Goal: Information Seeking & Learning: Learn about a topic

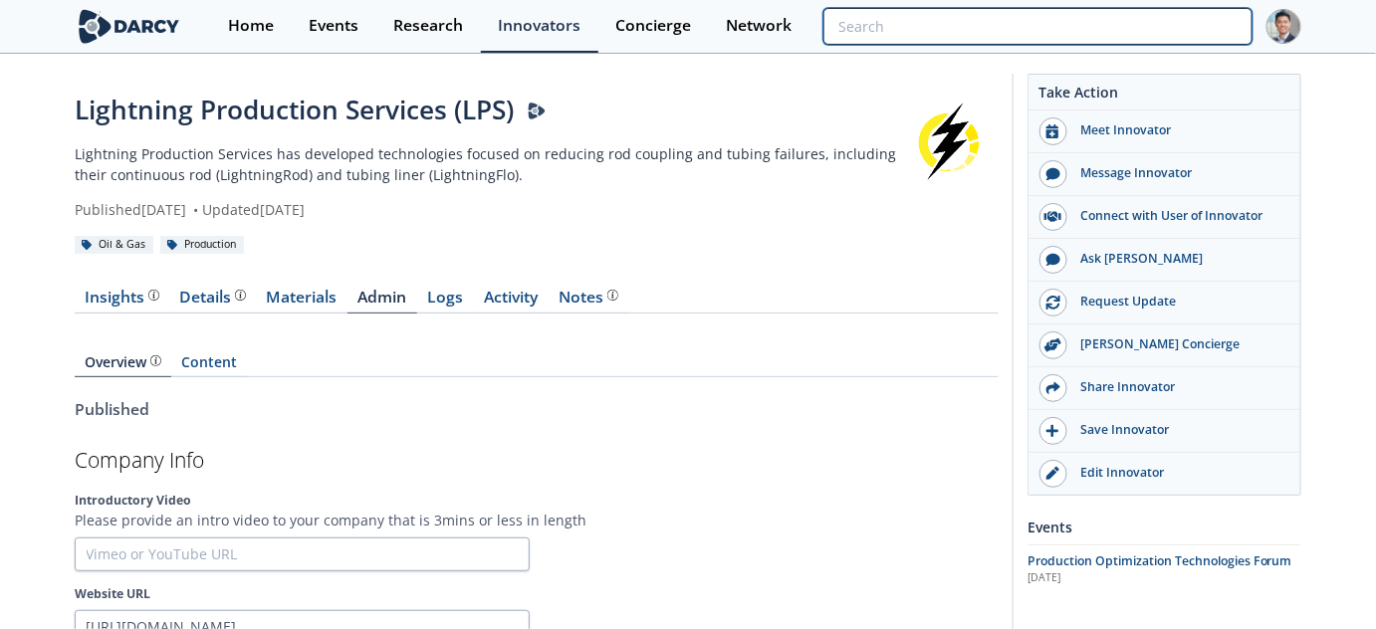
click at [1179, 26] on input "search" at bounding box center [1037, 26] width 429 height 37
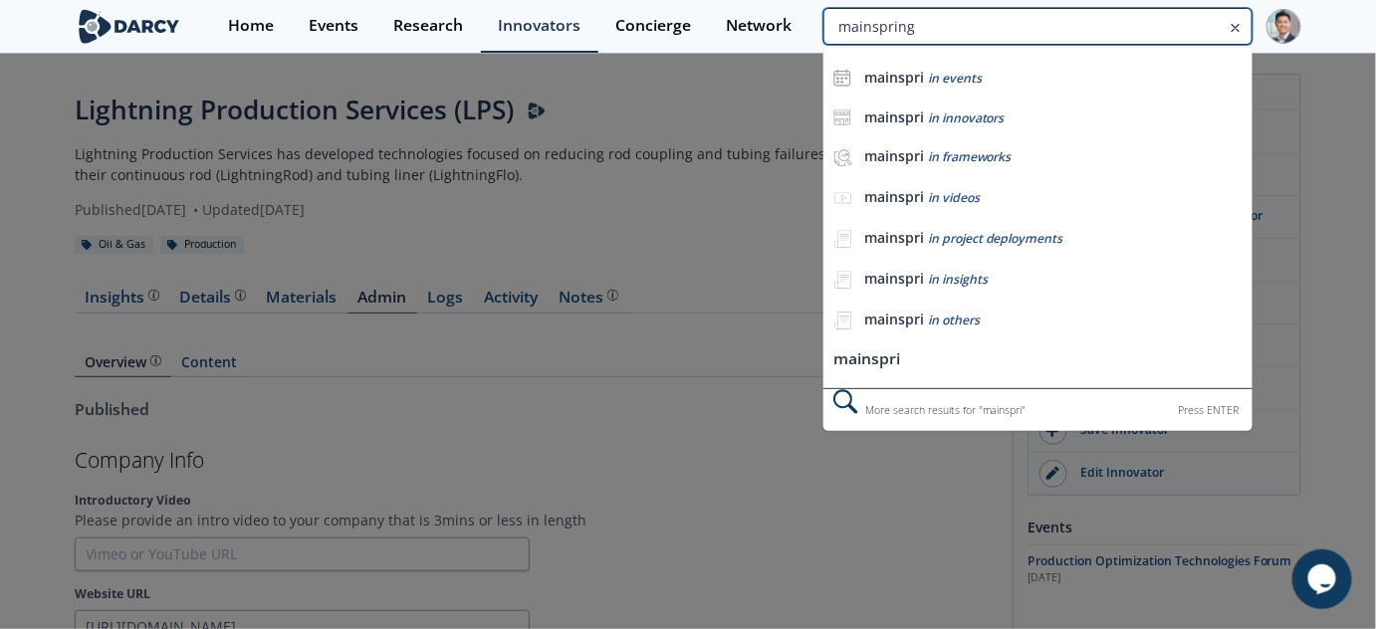
type input "mainspring"
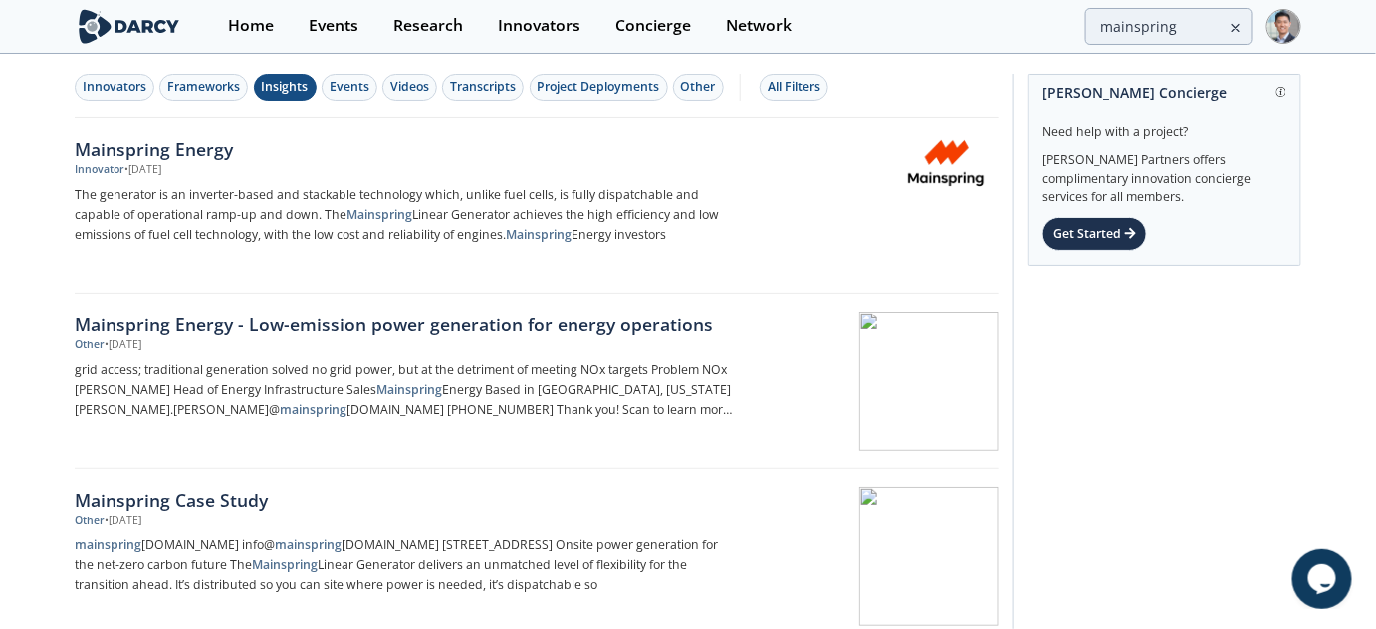
click at [287, 87] on div "Insights" at bounding box center [285, 87] width 47 height 18
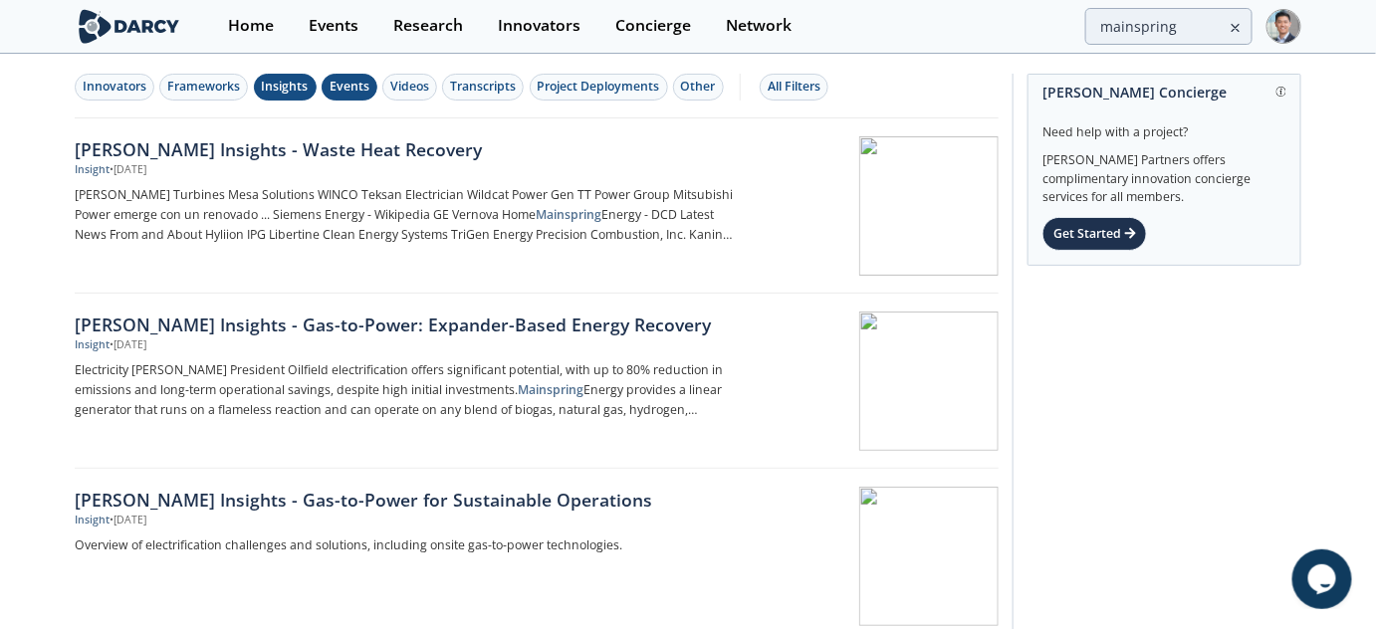
click at [330, 92] on div "Events" at bounding box center [350, 87] width 40 height 18
click at [300, 142] on div "[PERSON_NAME] Insights - Waste Heat Recovery" at bounding box center [404, 149] width 659 height 26
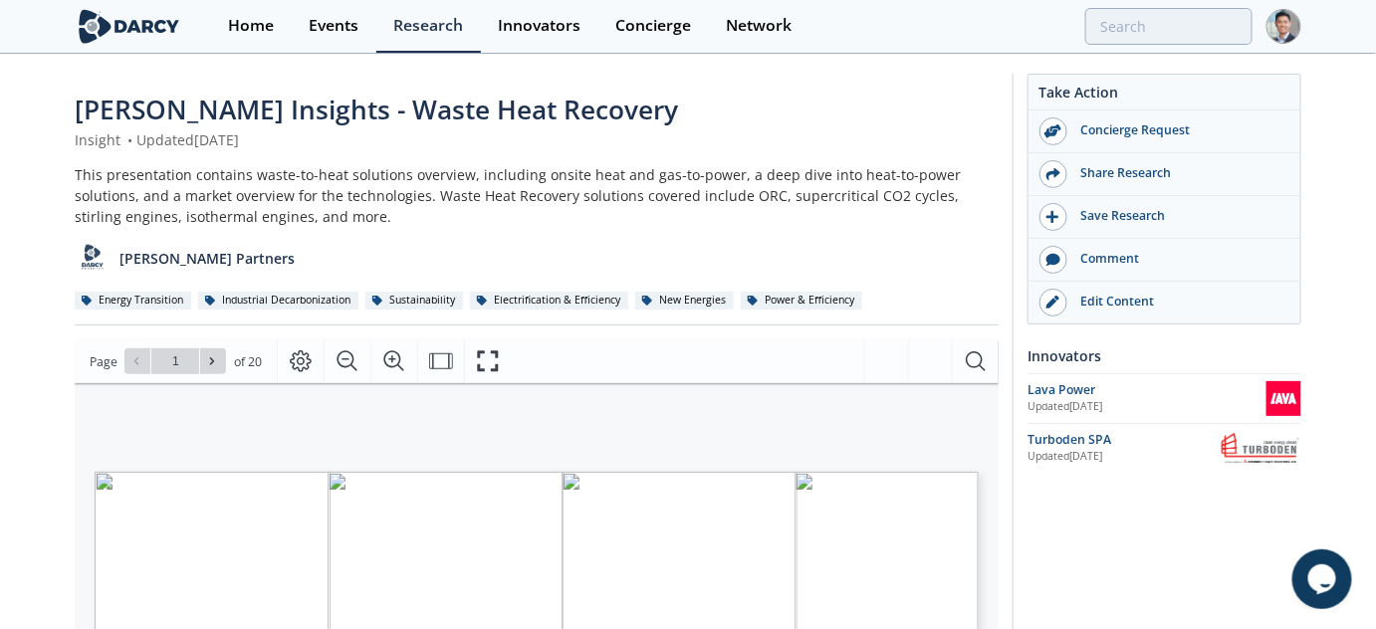
scroll to position [302, 0]
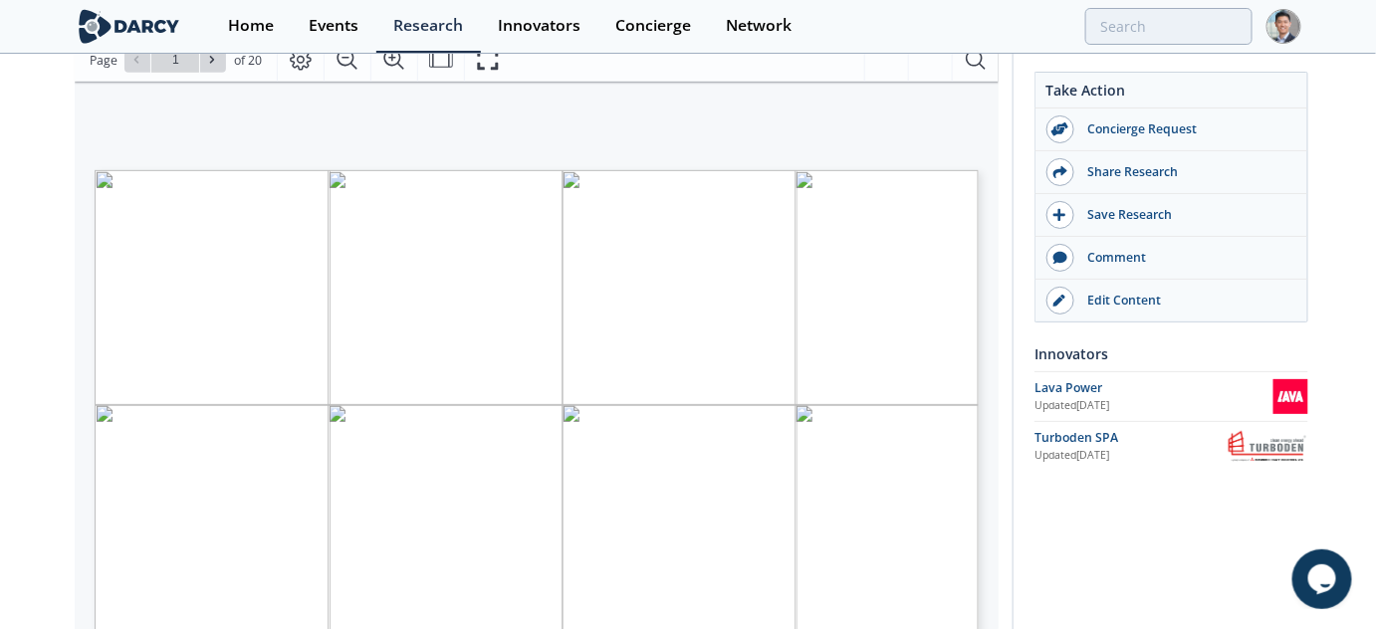
type input "2"
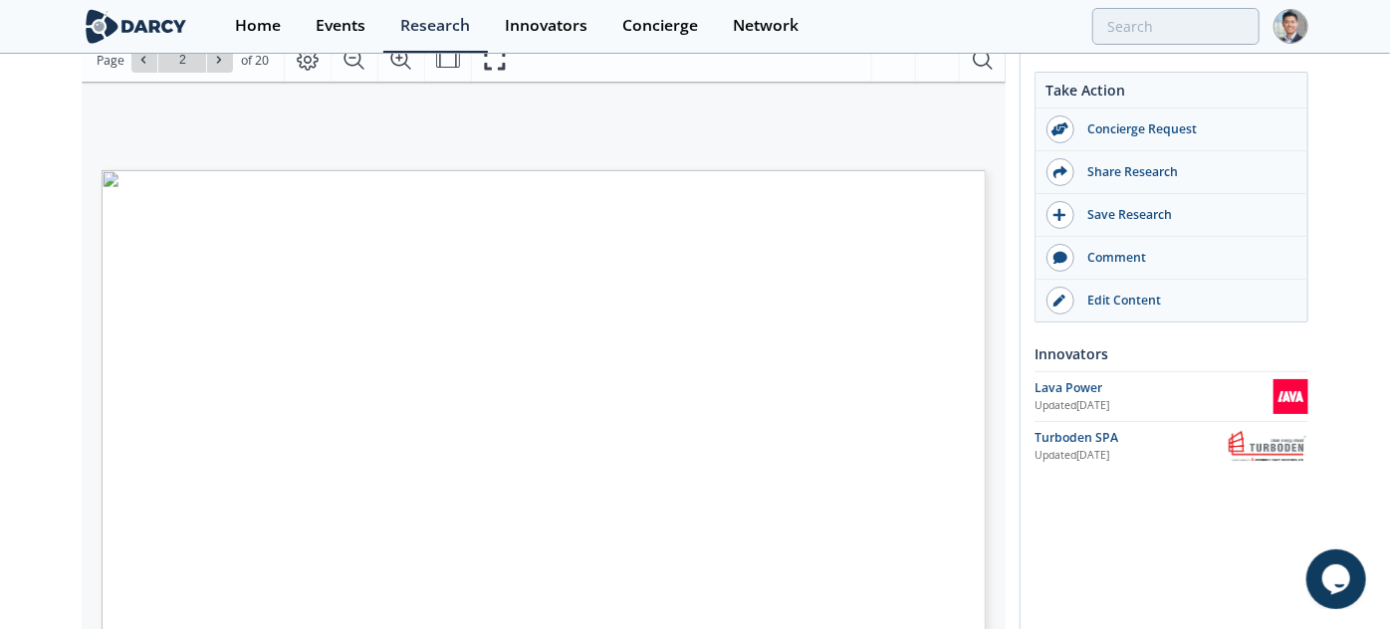
type input "3"
type input "4"
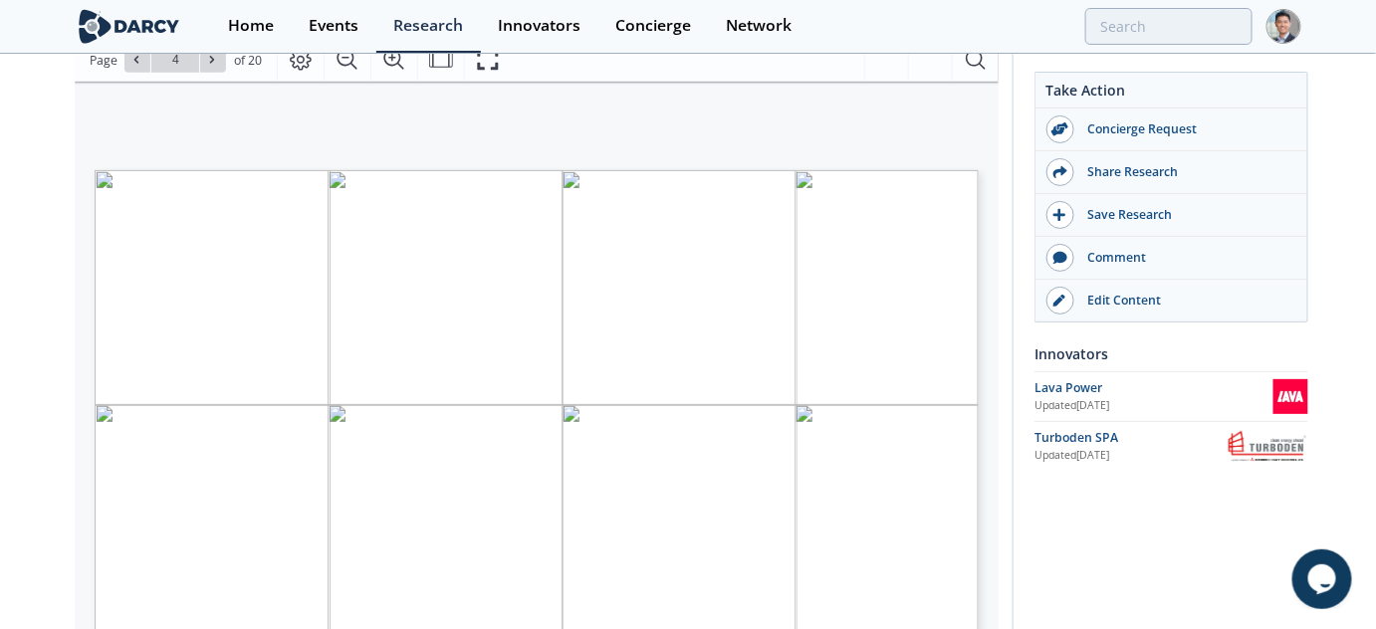
scroll to position [602, 0]
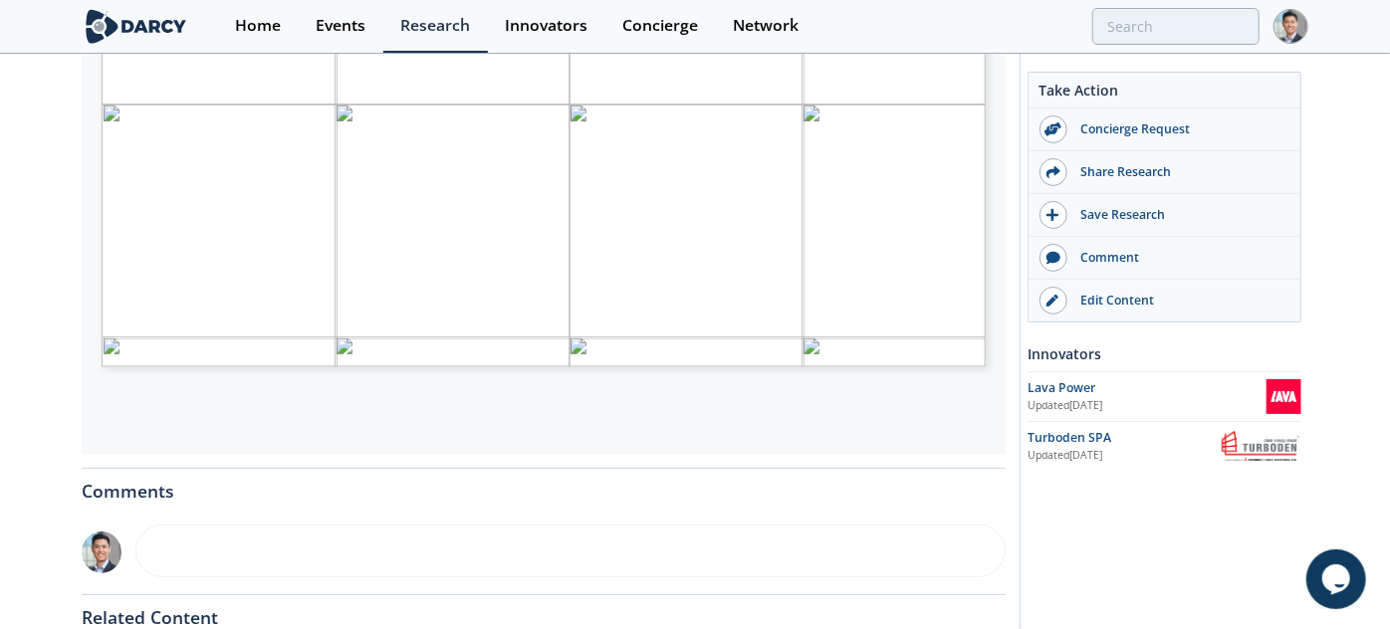
type input "5"
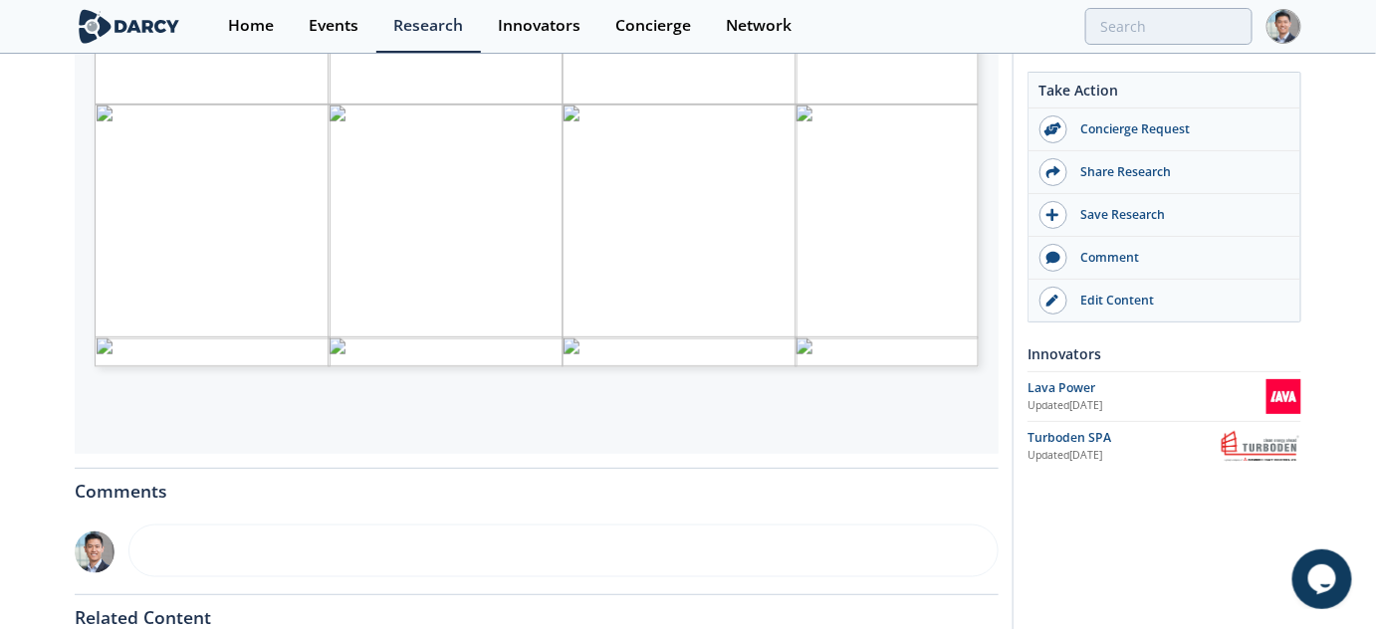
scroll to position [302, 0]
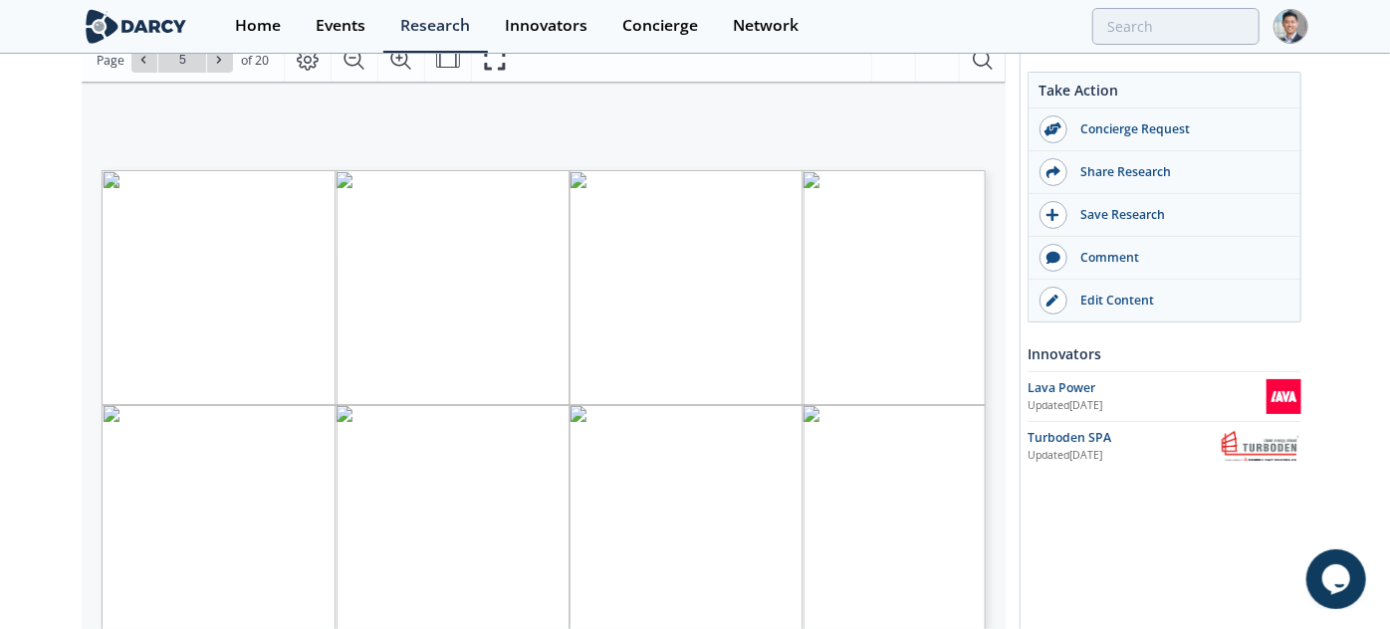
type input "6"
type input "11"
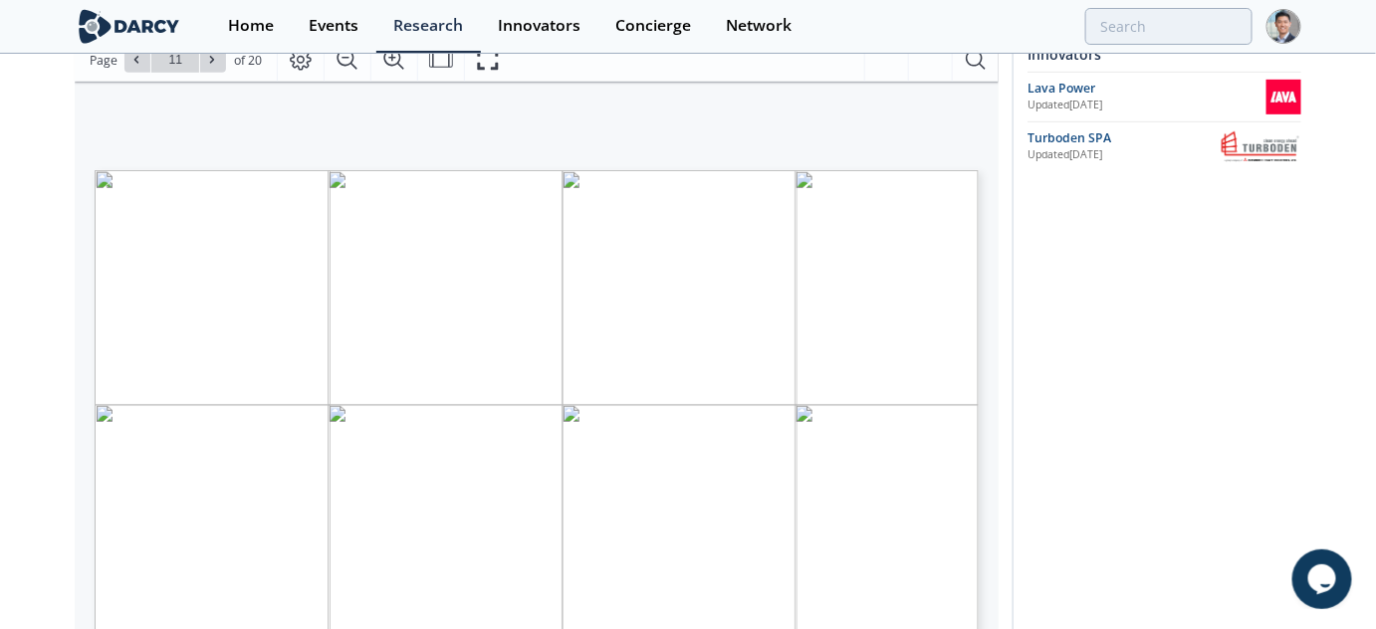
scroll to position [0, 0]
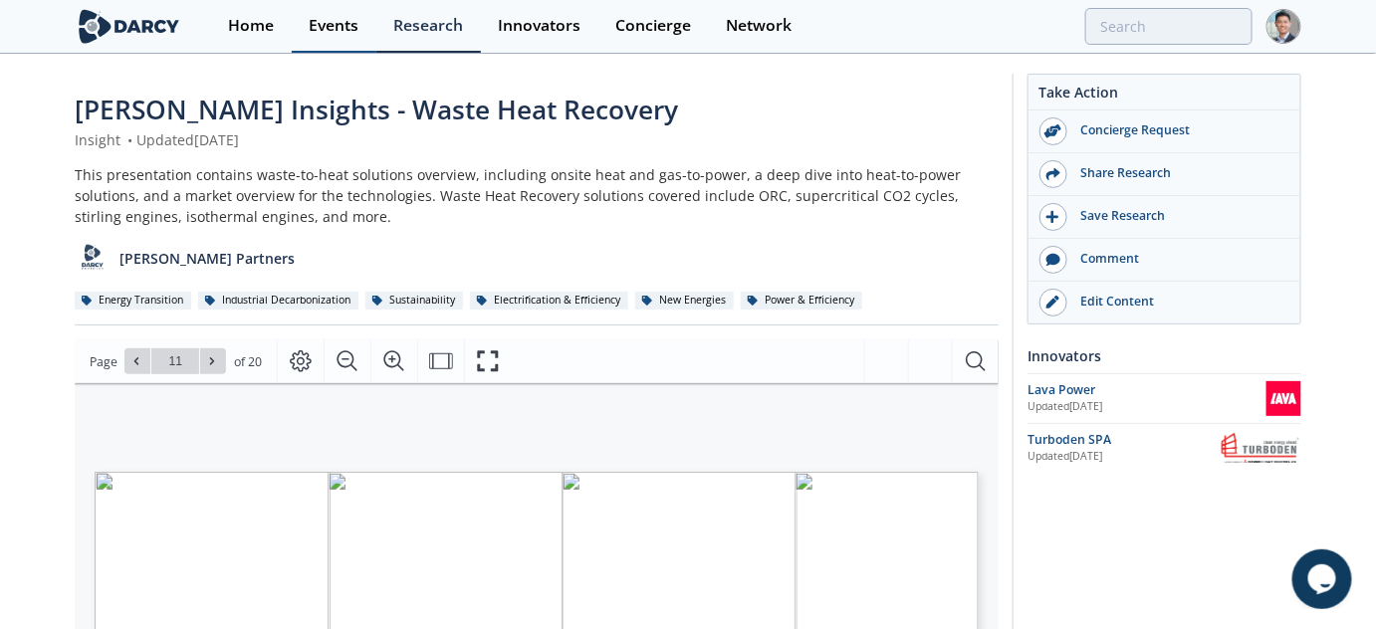
type input "mainspring"
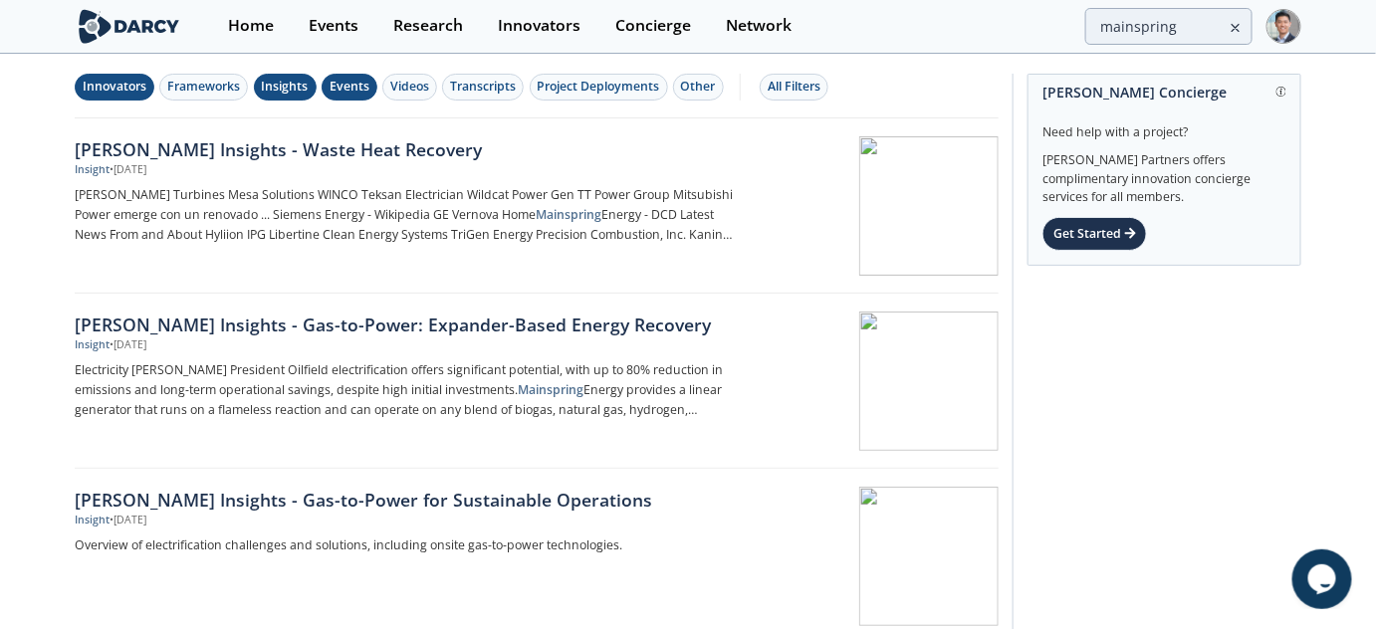
click at [120, 76] on button "Innovators" at bounding box center [115, 87] width 80 height 27
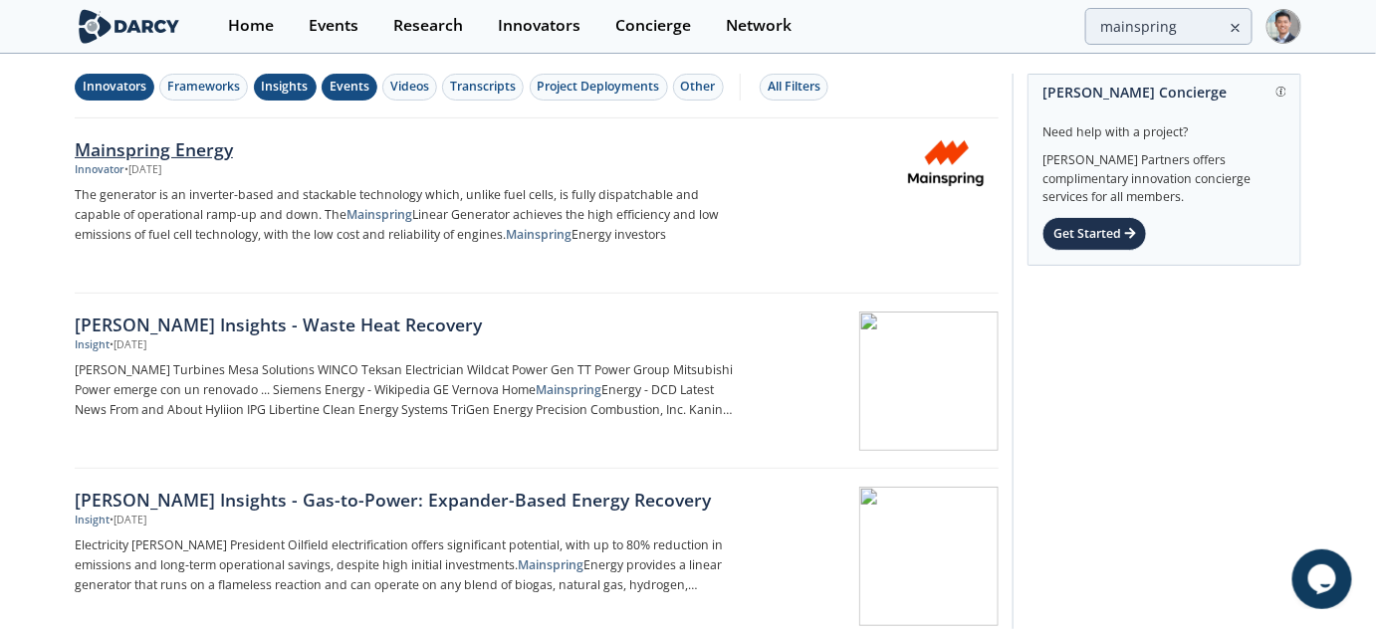
click at [202, 129] on link "Mainspring Energy Innovator • [DATE] The generator is an inverter-based and sta…" at bounding box center [537, 205] width 924 height 175
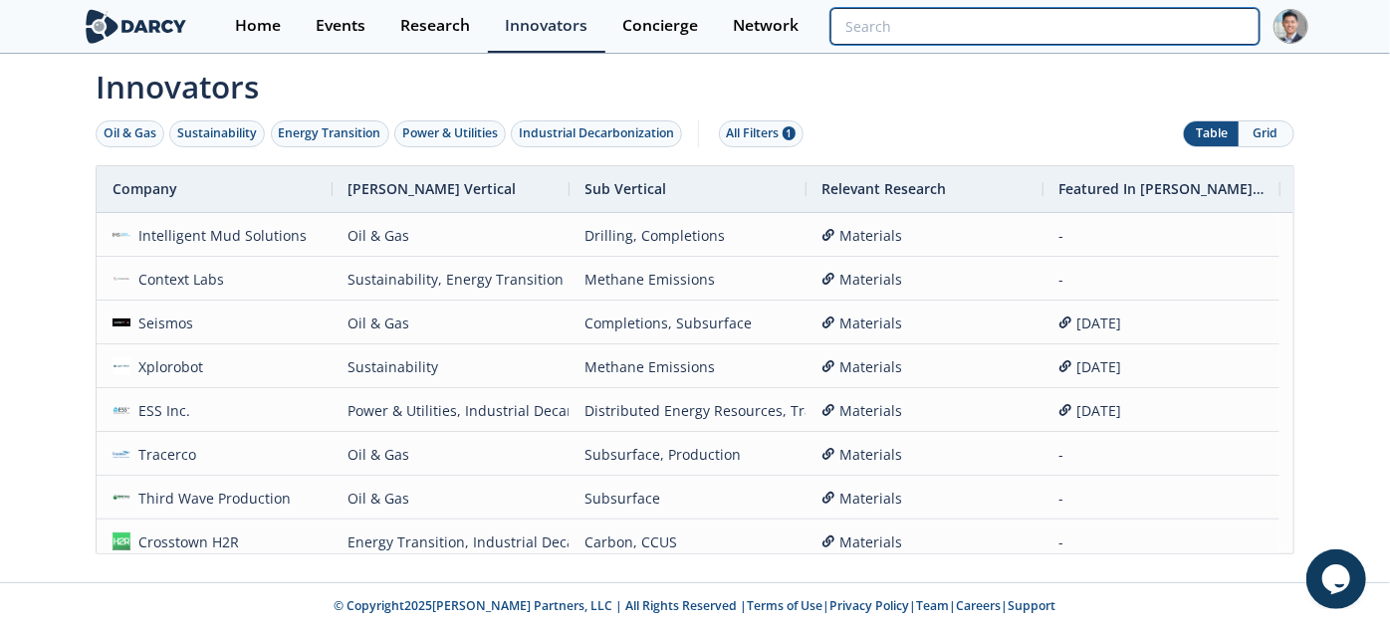
click at [1162, 36] on input "search" at bounding box center [1044, 26] width 429 height 37
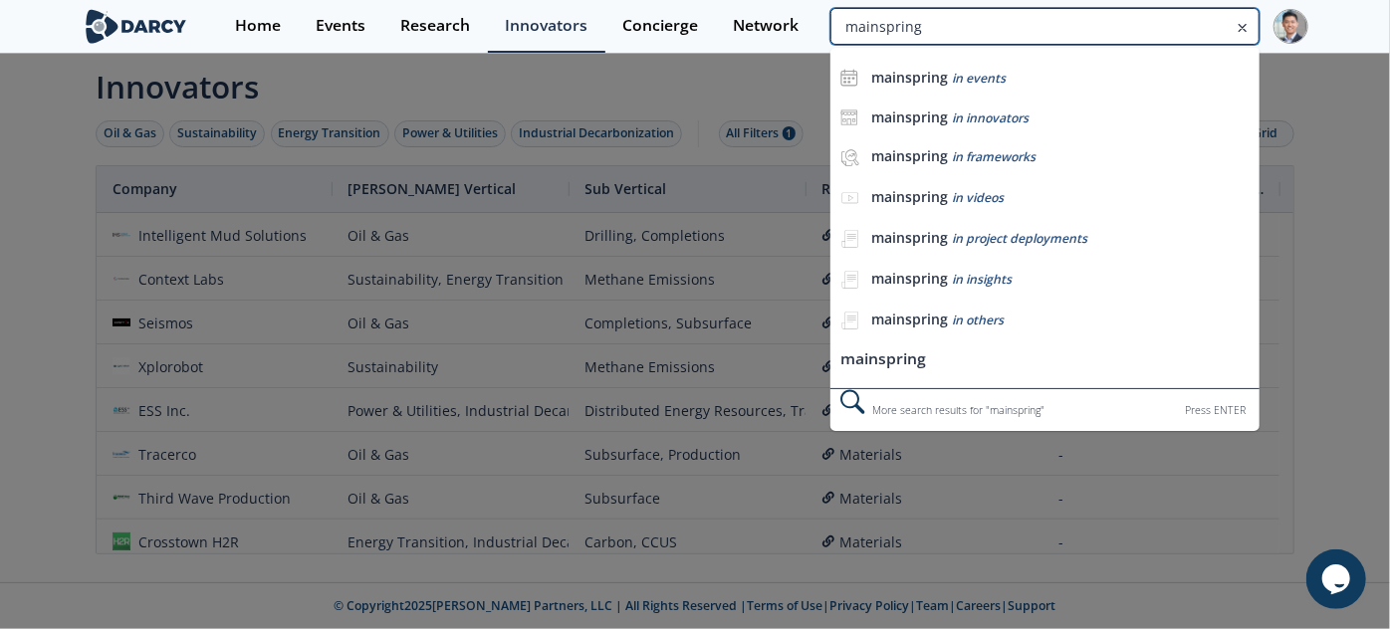
type input "mainspring"
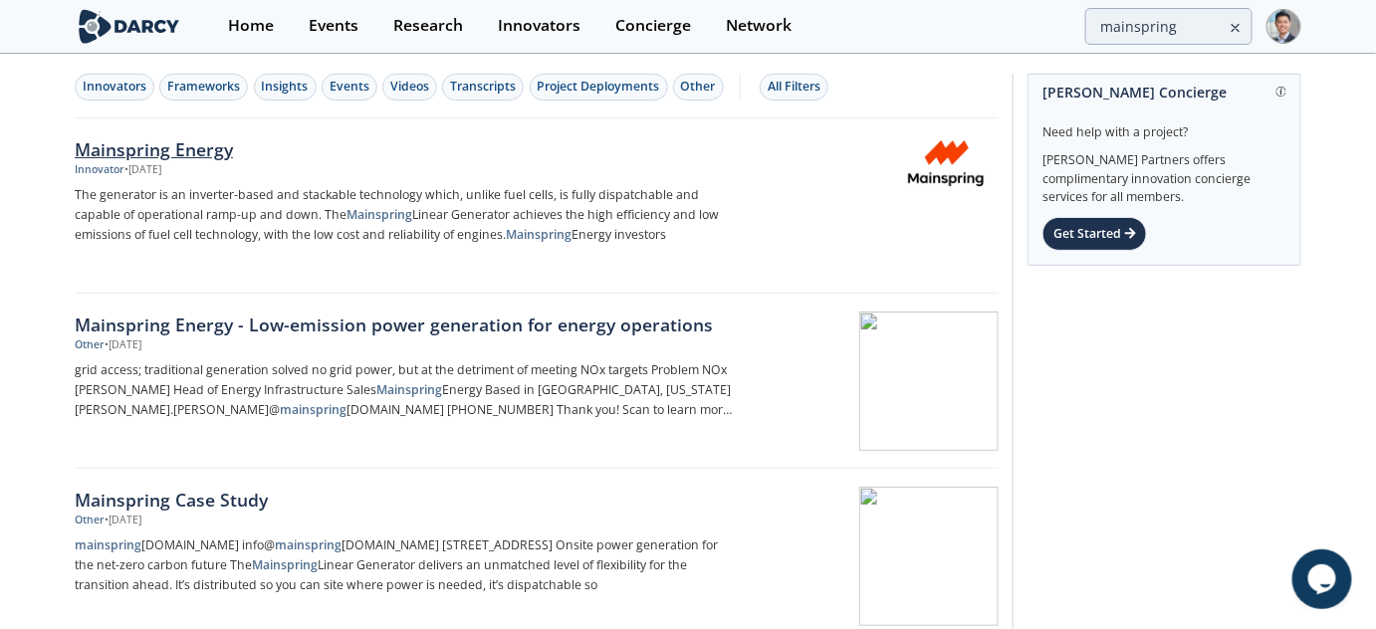
click at [155, 142] on div "Mainspring Energy" at bounding box center [404, 149] width 659 height 26
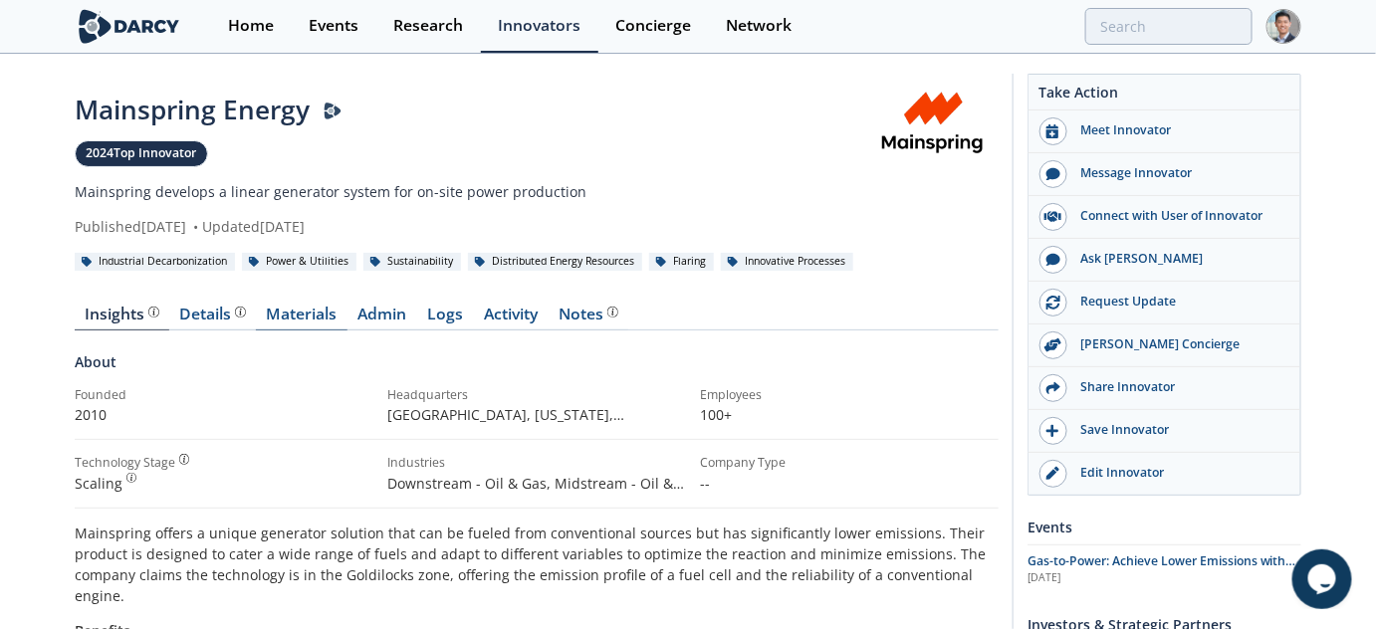
click at [327, 314] on link "Materials" at bounding box center [302, 319] width 92 height 24
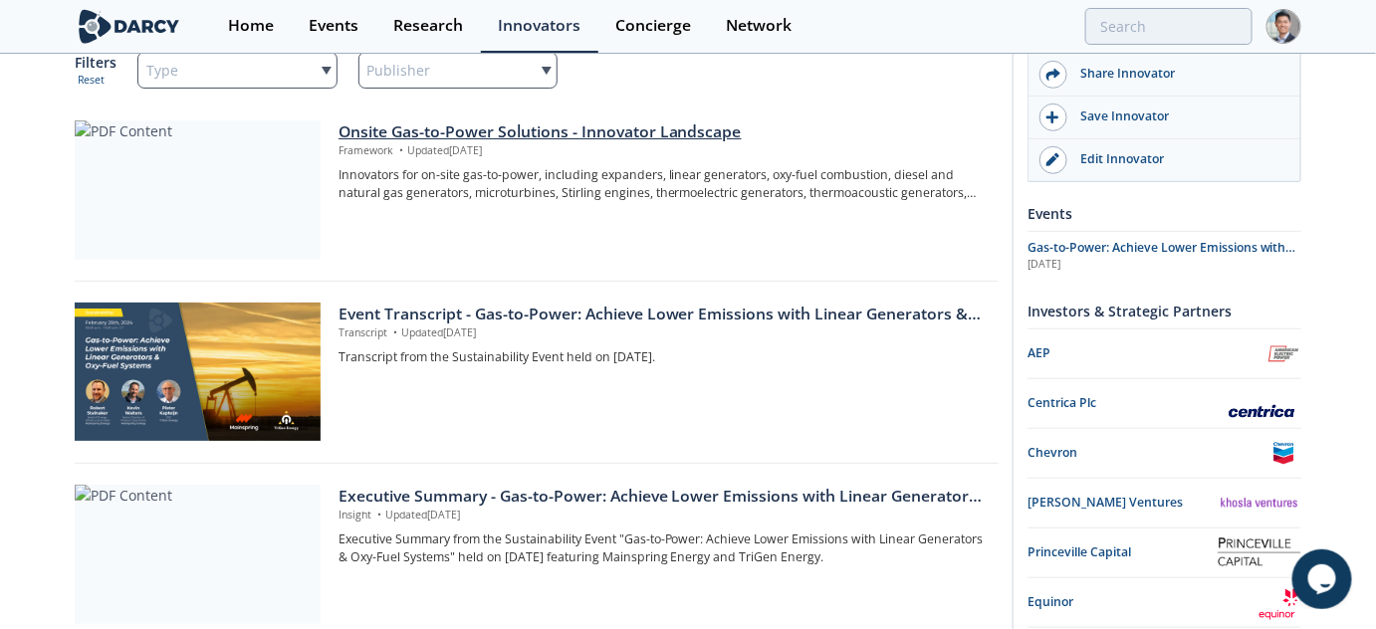
scroll to position [602, 0]
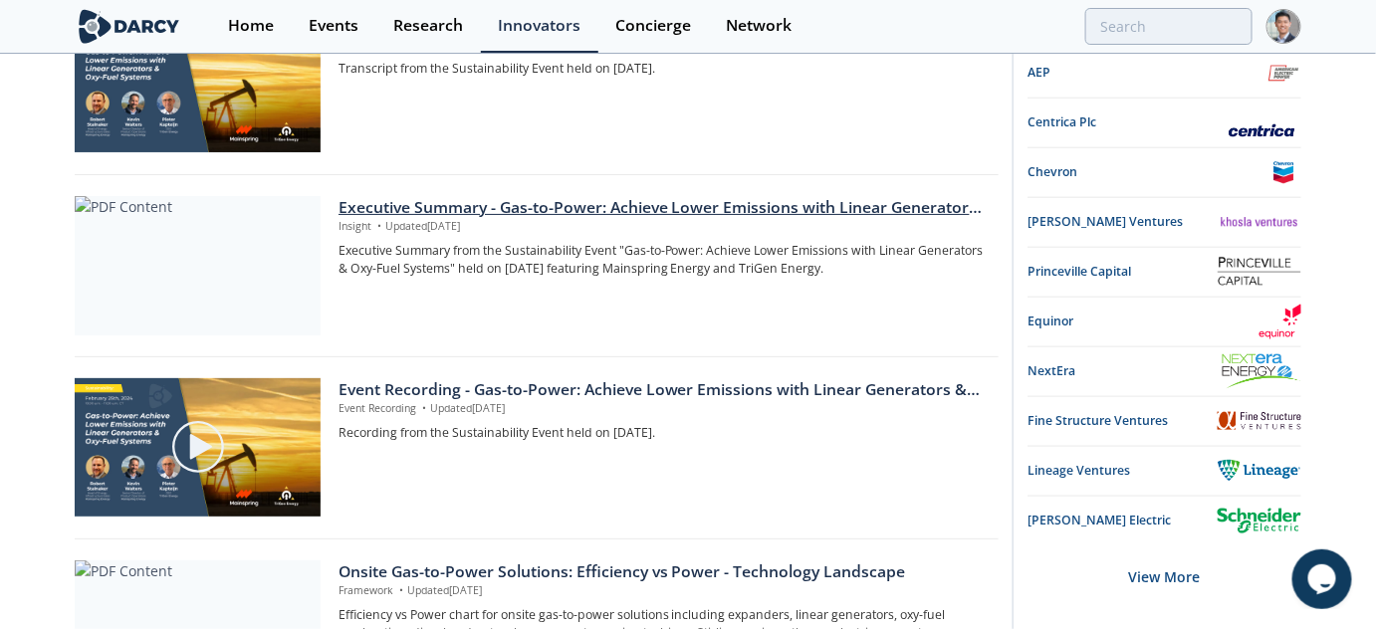
click at [494, 219] on p "Insight • Updated [DATE]" at bounding box center [662, 227] width 646 height 16
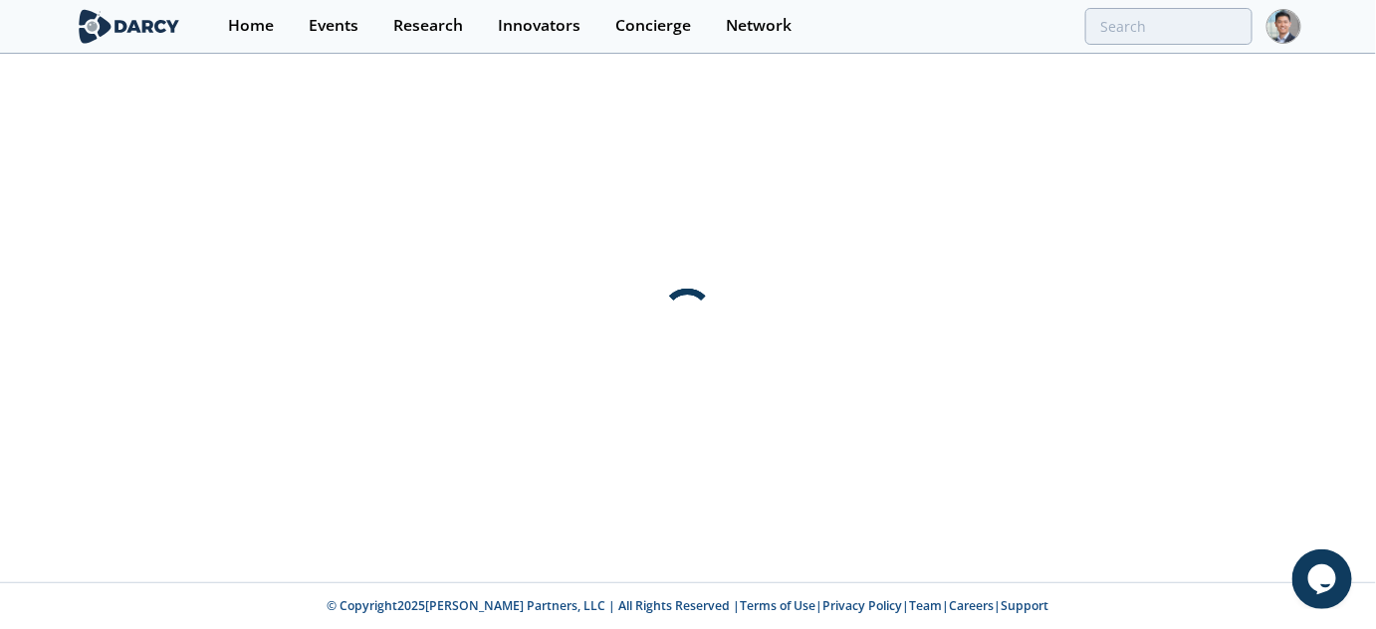
scroll to position [0, 0]
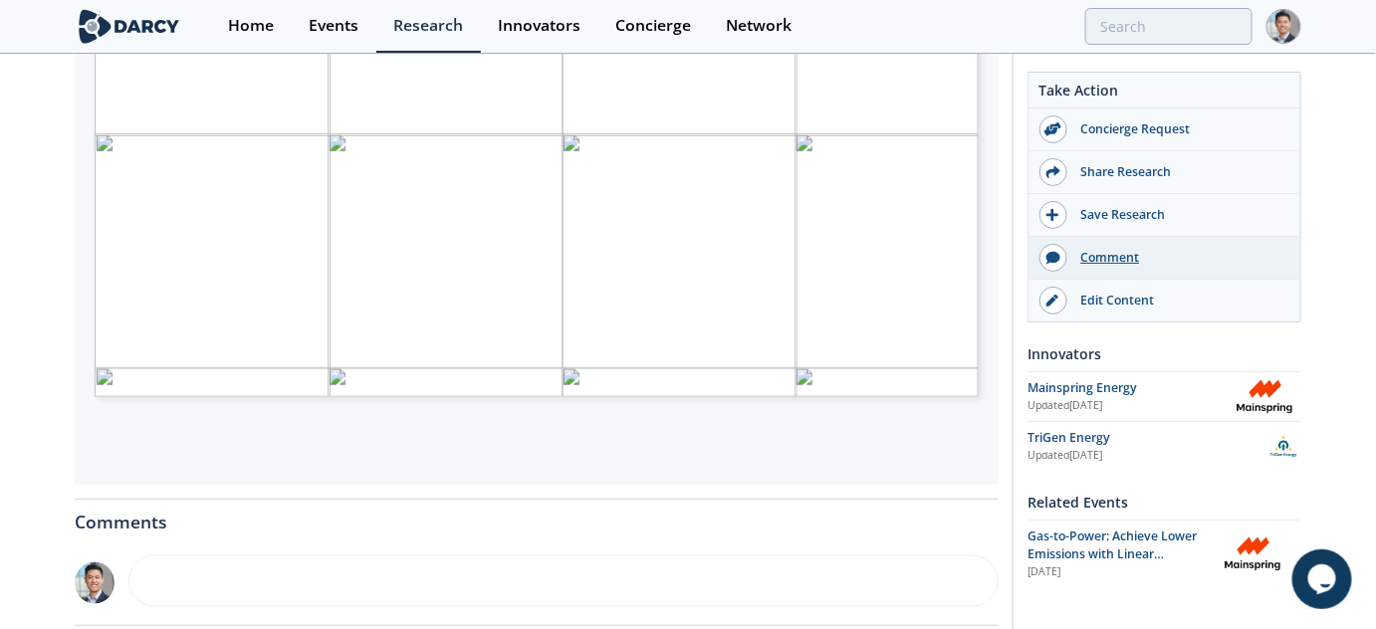
scroll to position [302, 0]
